Goal: Information Seeking & Learning: Learn about a topic

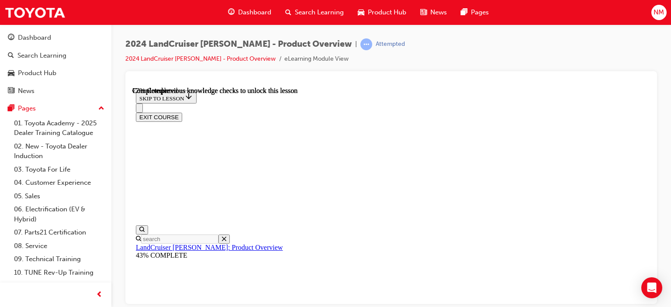
scroll to position [2847, 0]
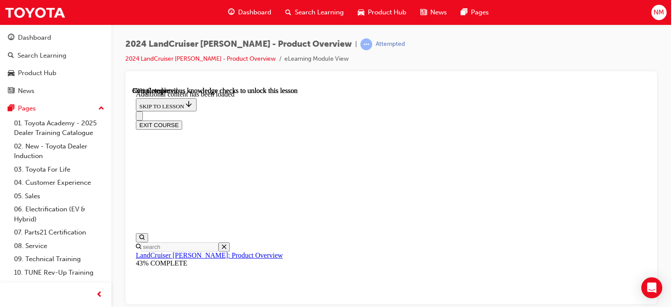
scroll to position [3051, 0]
checkbox input "true"
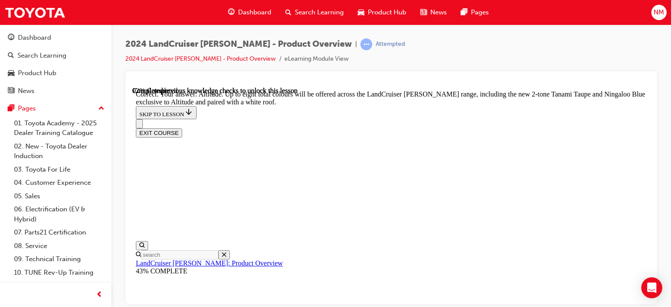
scroll to position [3445, 0]
drag, startPoint x: 351, startPoint y: 100, endPoint x: 435, endPoint y: 108, distance: 84.2
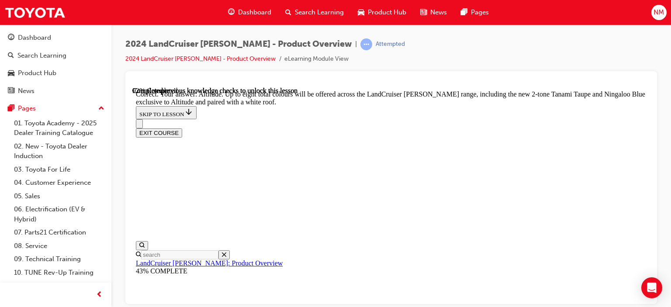
checkbox input "true"
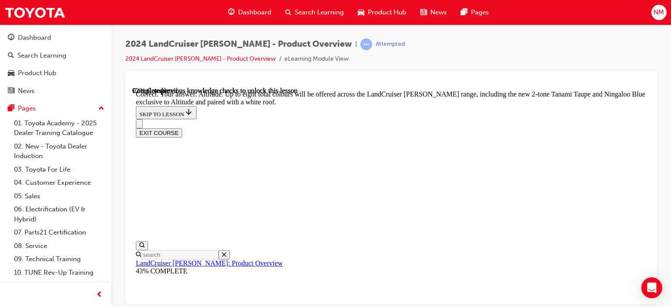
checkbox input "true"
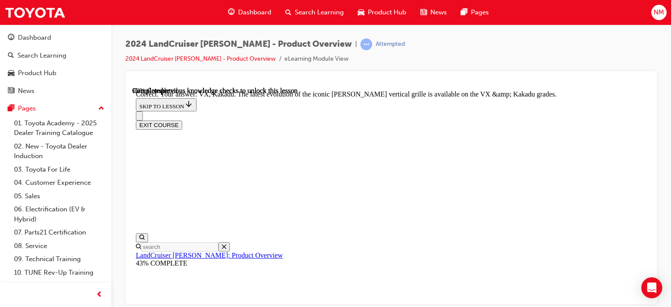
scroll to position [3719, 0]
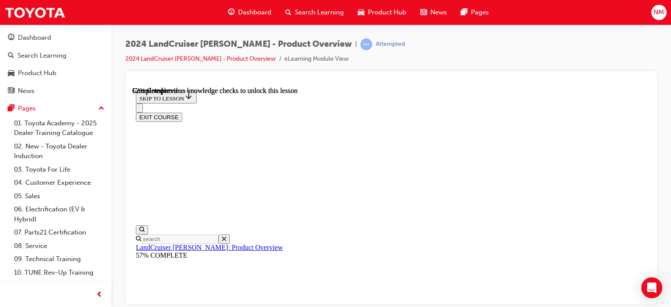
scroll to position [1186, 0]
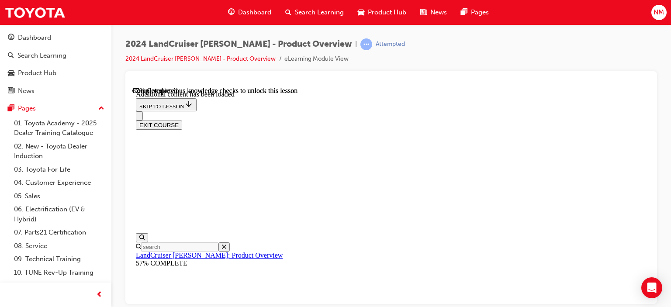
scroll to position [2232, 0]
radio input "true"
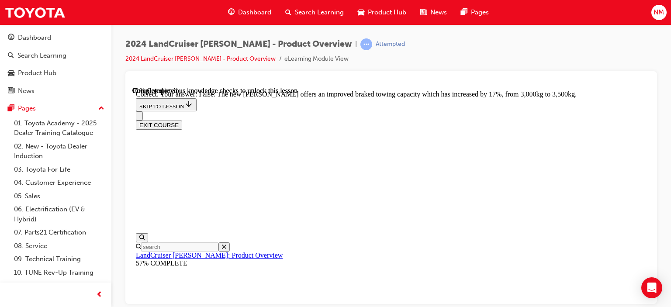
scroll to position [2631, 0]
radio input "true"
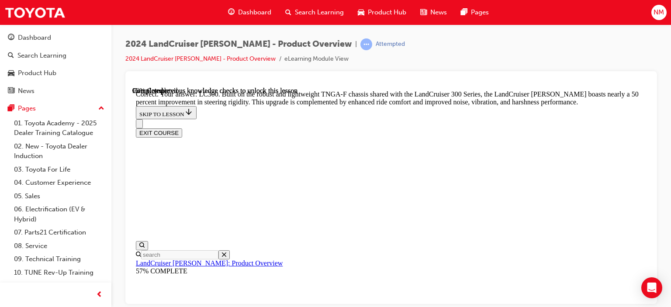
scroll to position [2835, 0]
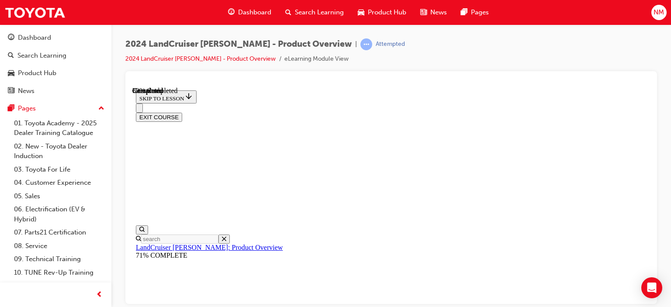
scroll to position [1012, 0]
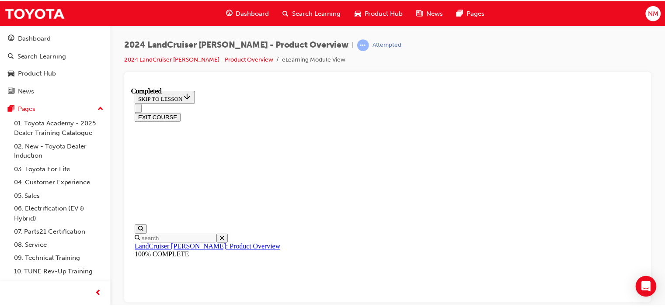
scroll to position [539, 0]
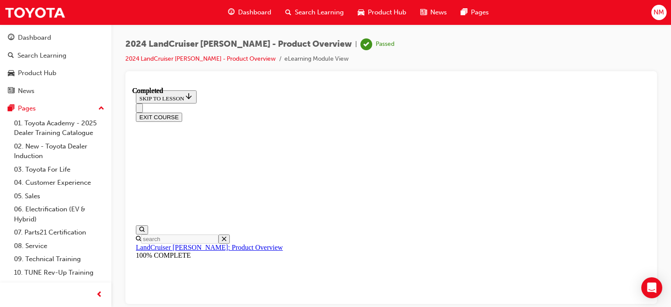
click at [260, 17] on div "Dashboard" at bounding box center [249, 12] width 57 height 18
